Goal: Information Seeking & Learning: Find specific page/section

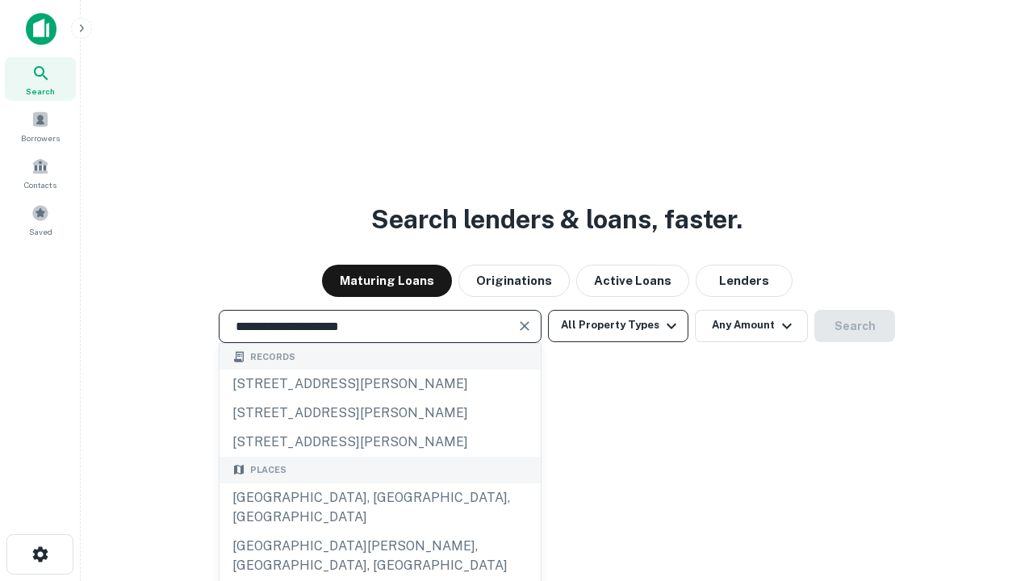
click at [379, 532] on div "[GEOGRAPHIC_DATA], [GEOGRAPHIC_DATA], [GEOGRAPHIC_DATA]" at bounding box center [380, 507] width 321 height 48
click at [618, 325] on button "All Property Types" at bounding box center [618, 326] width 140 height 32
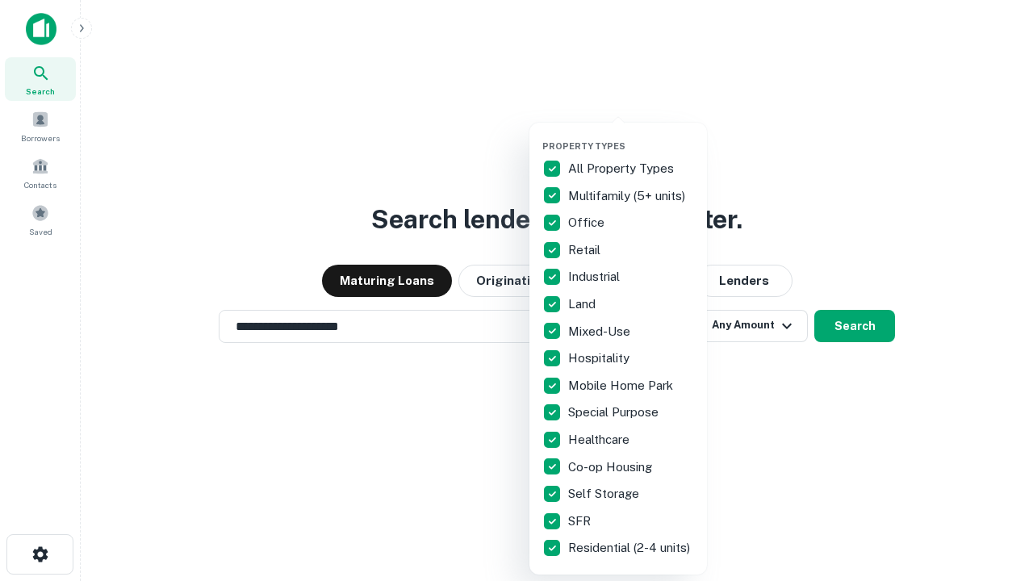
type input "**********"
click at [631, 136] on button "button" at bounding box center [631, 136] width 178 height 1
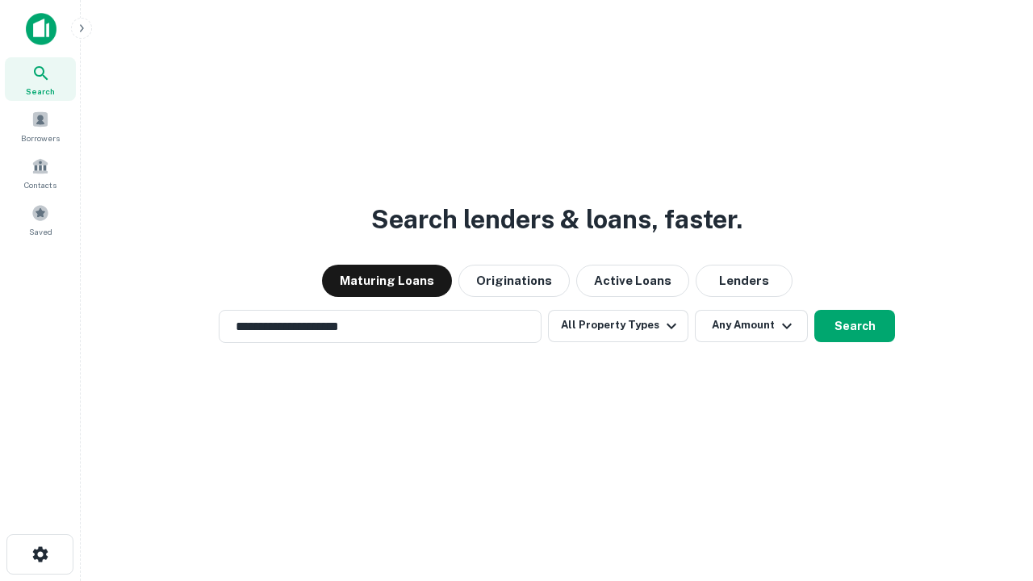
scroll to position [25, 0]
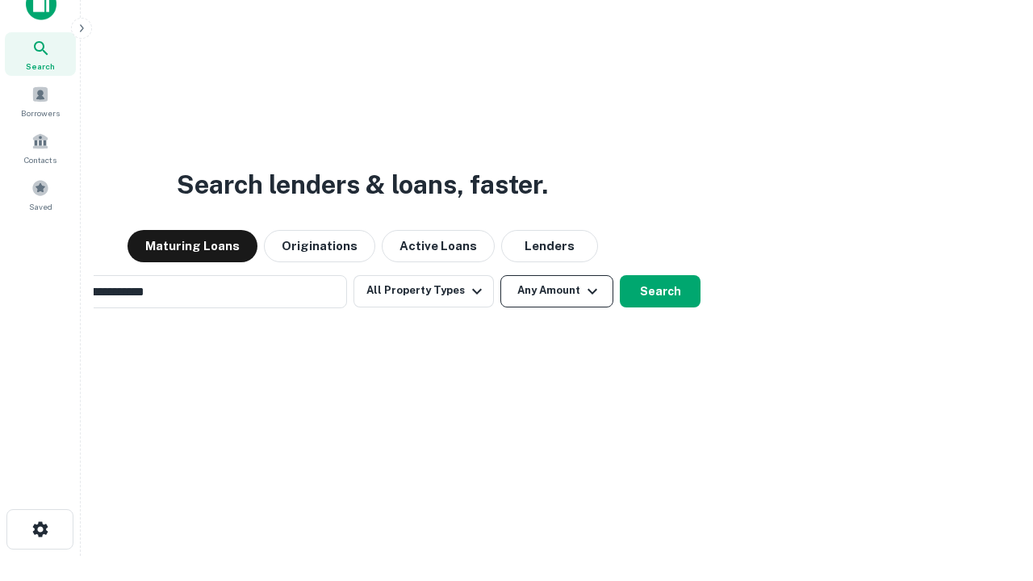
click at [500, 275] on button "Any Amount" at bounding box center [556, 291] width 113 height 32
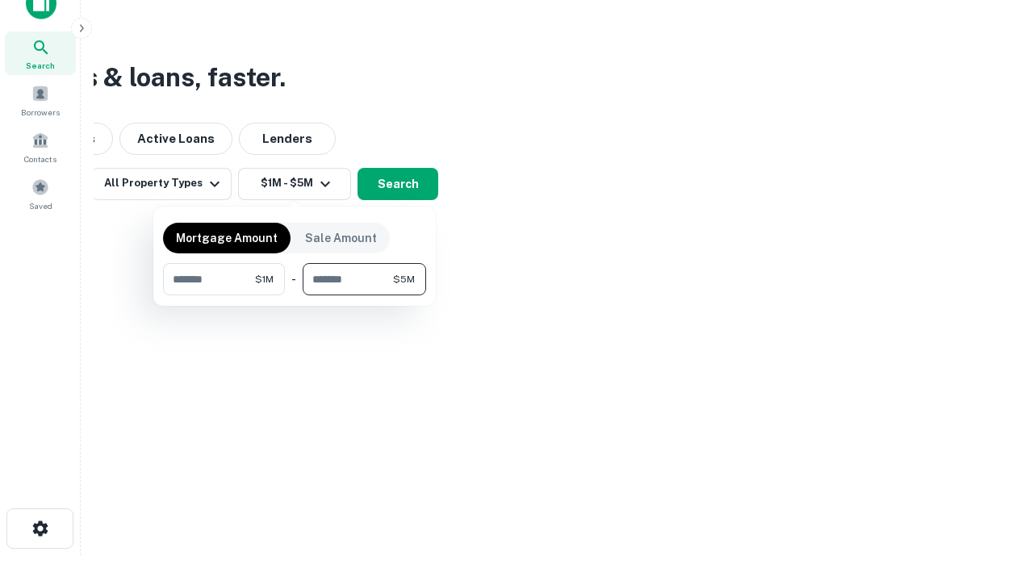
type input "*******"
click at [295, 295] on button "button" at bounding box center [294, 295] width 263 height 1
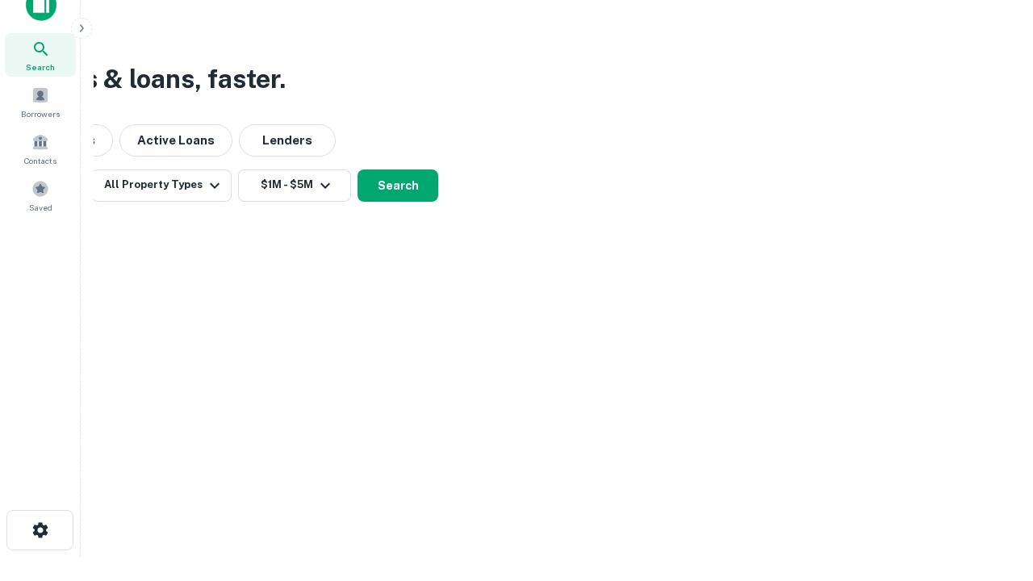
scroll to position [10, 298]
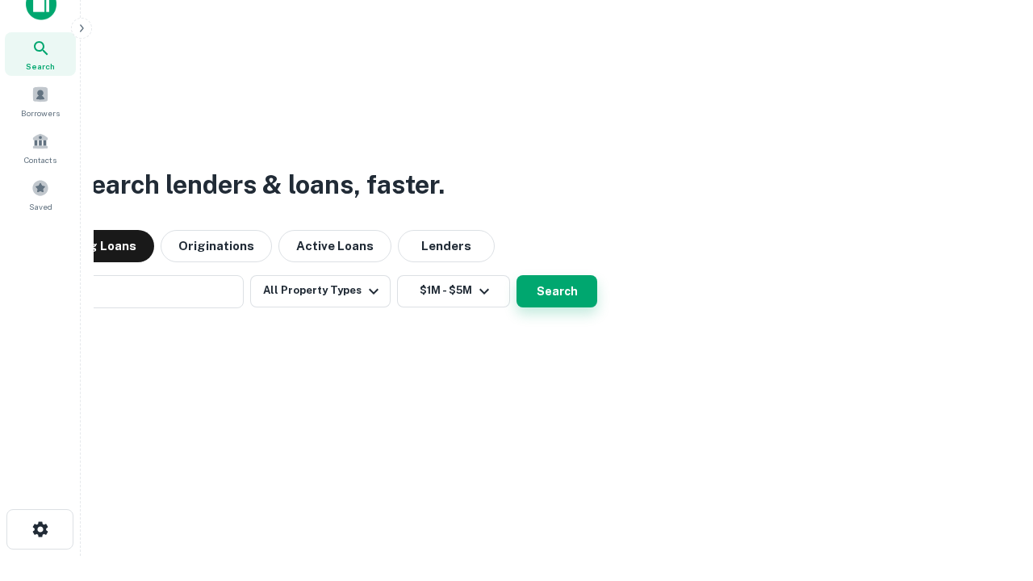
click at [517, 275] on button "Search" at bounding box center [557, 291] width 81 height 32
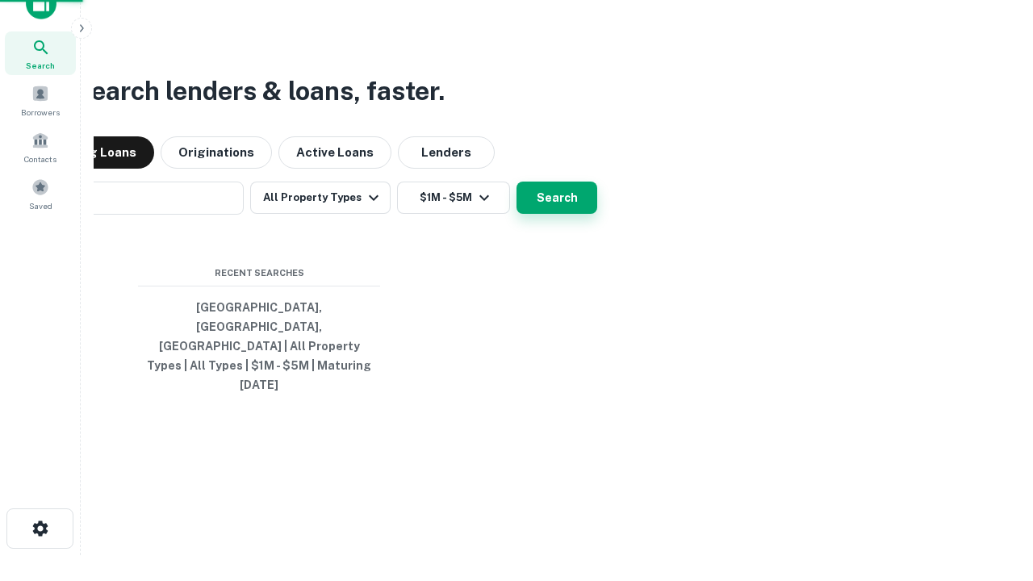
scroll to position [43, 457]
